Goal: Task Accomplishment & Management: Use online tool/utility

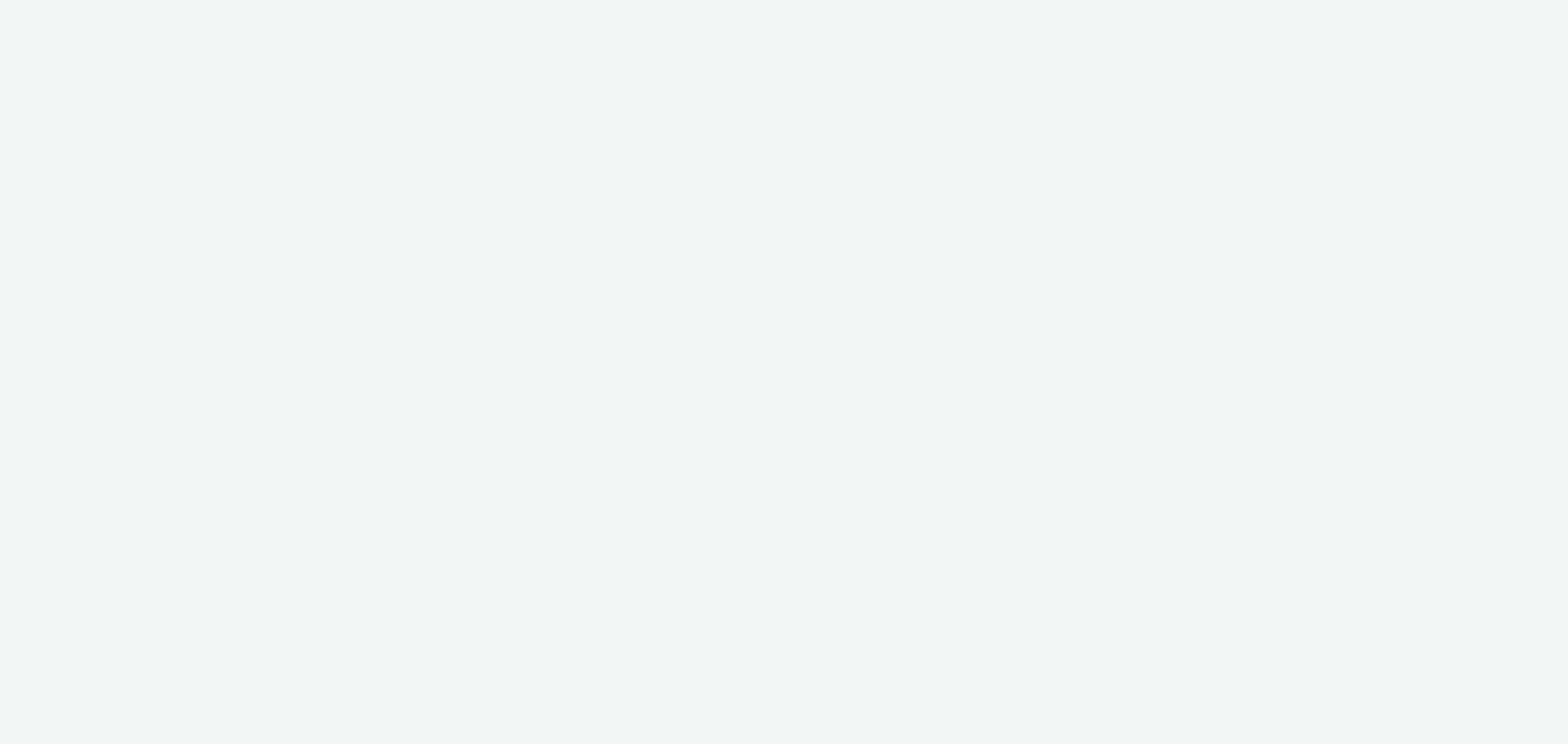
select select "3accb258-2b8e-4def-9b79-8de5f579532c"
select select "524f9a1d-b733-413f-91db-710ee3173a22"
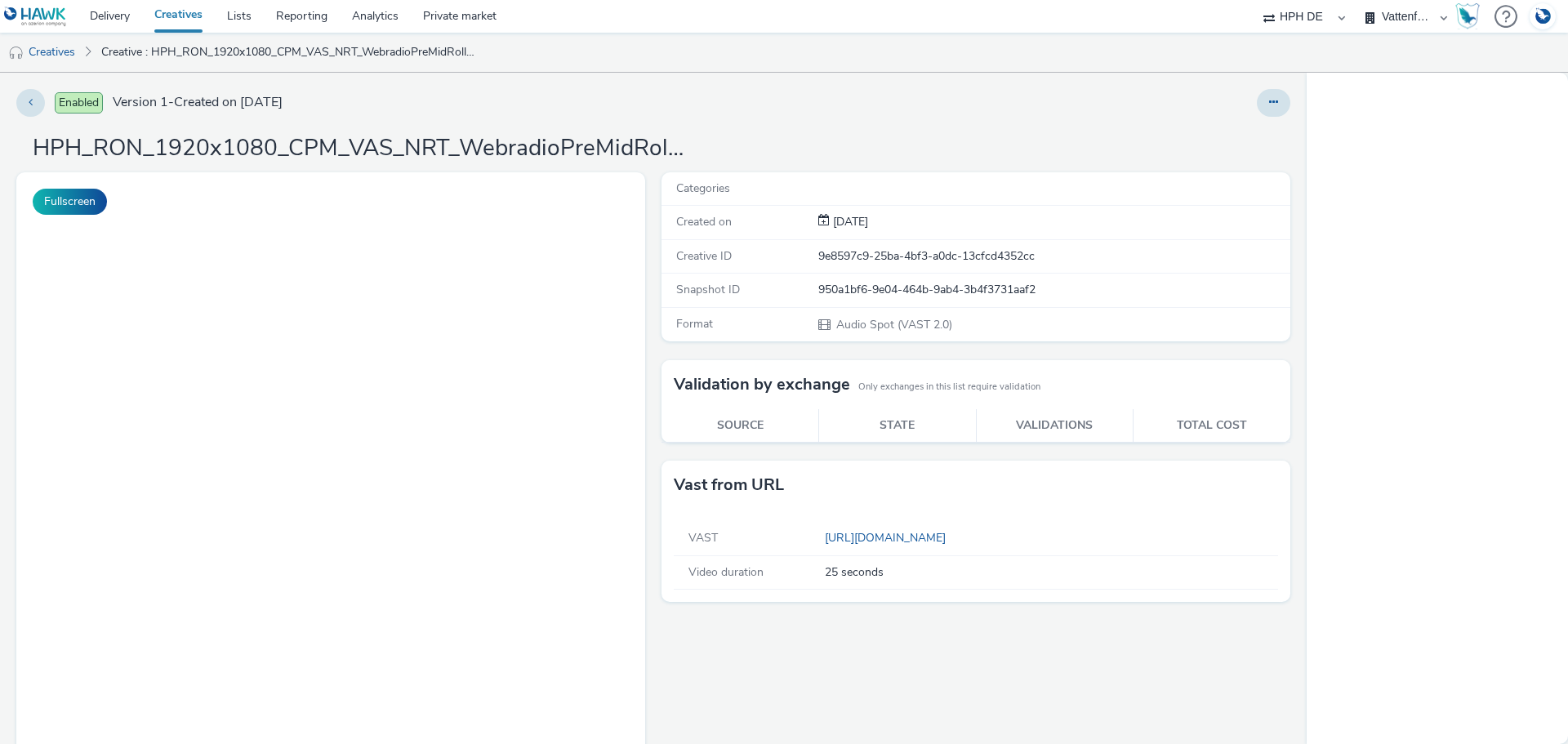
click at [1267, 107] on button at bounding box center [1274, 103] width 34 height 28
click at [1090, 121] on div "Enabled Version 1 - Created on [DATE] Edit Duplicate Copy ID Archive HPH_RON_19…" at bounding box center [653, 408] width 1307 height 671
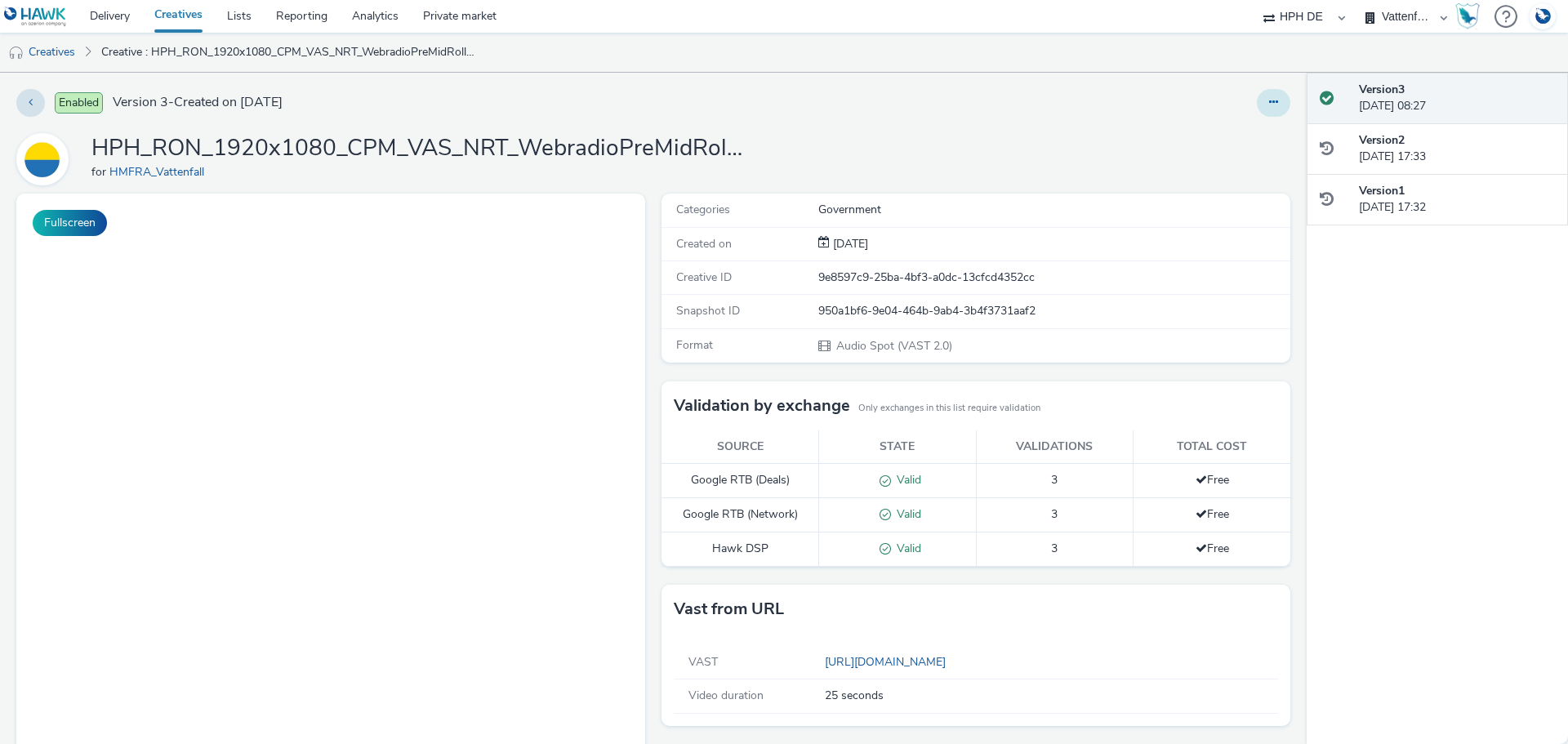
click at [1269, 102] on icon at bounding box center [1274, 102] width 9 height 11
click at [1233, 136] on link "Edit" at bounding box center [1229, 135] width 122 height 33
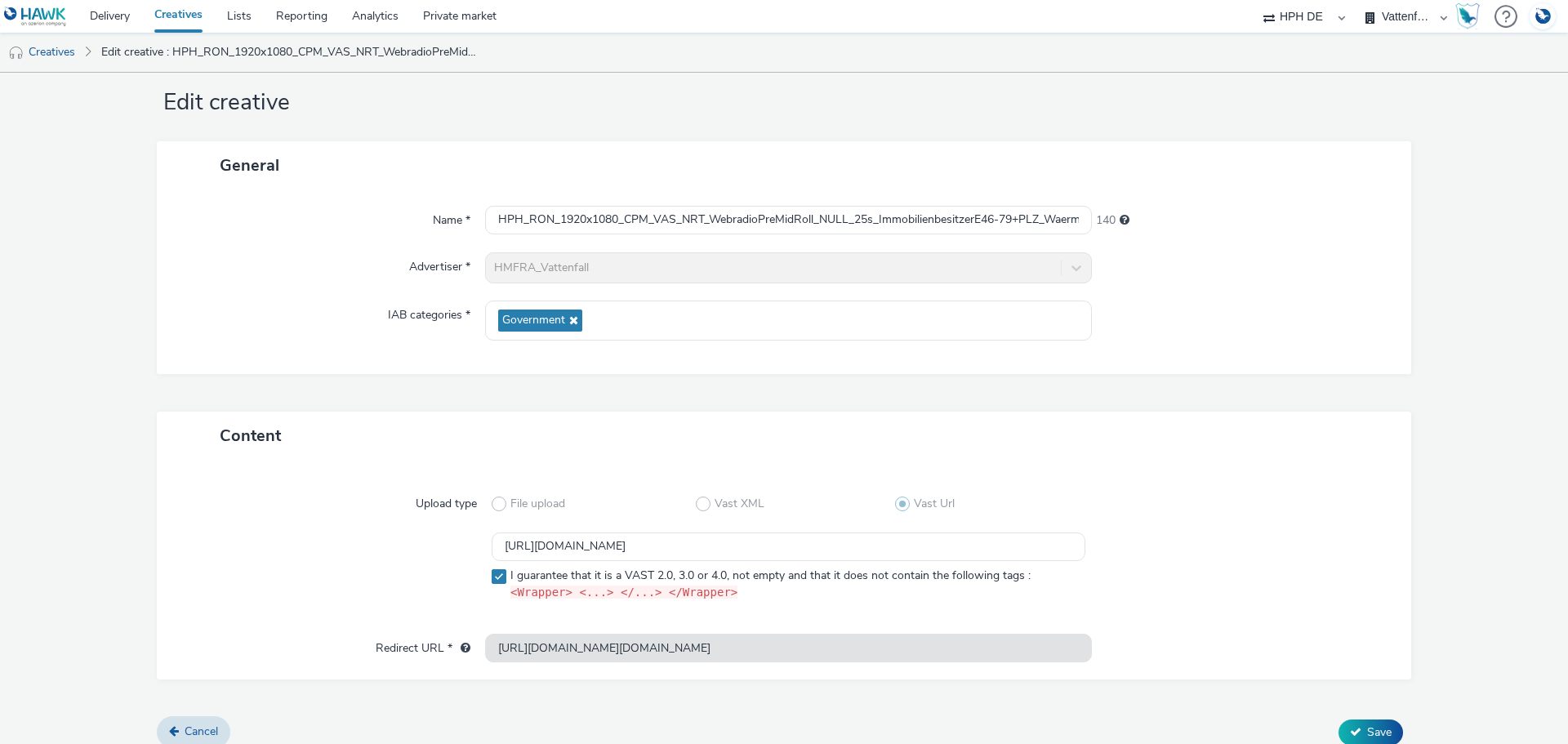
scroll to position [46, 0]
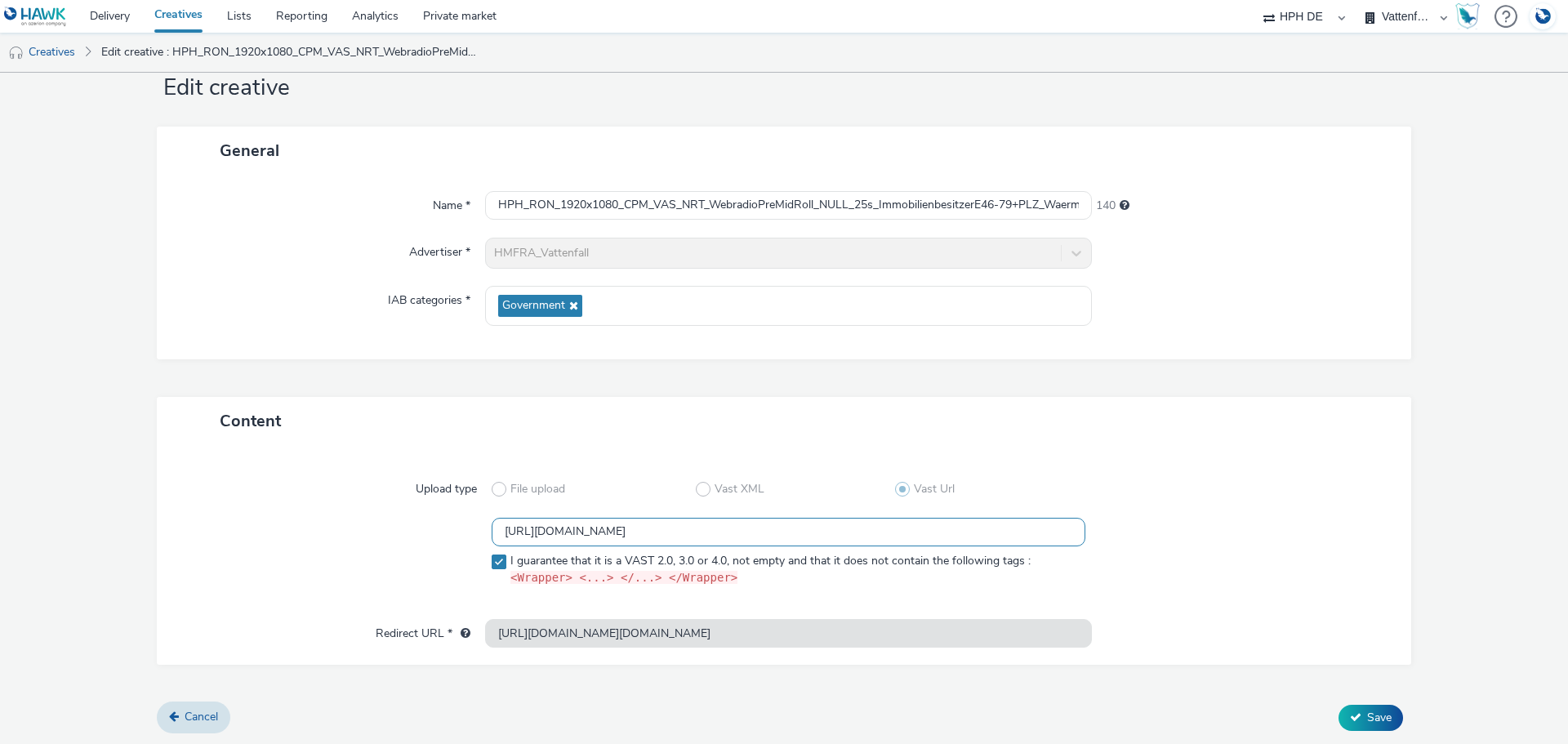
click at [687, 531] on input "[URL][DOMAIN_NAME]" at bounding box center [788, 532] width 594 height 28
click at [115, 18] on link "Delivery" at bounding box center [110, 16] width 65 height 33
